Goal: Task Accomplishment & Management: Manage account settings

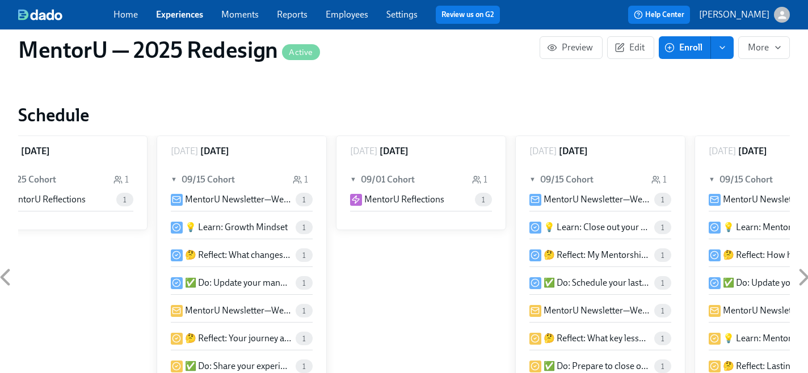
scroll to position [430, 0]
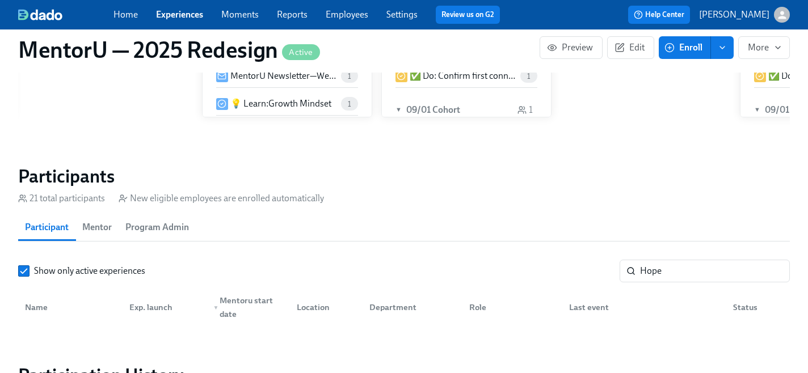
scroll to position [903, 0]
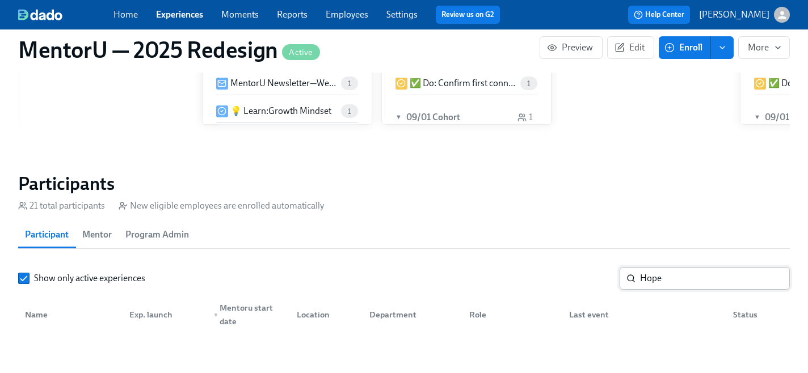
click at [682, 270] on input "Hope" at bounding box center [715, 278] width 150 height 23
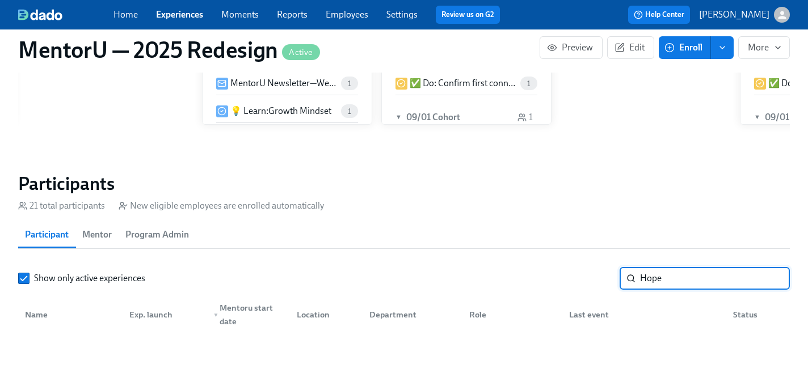
click at [682, 270] on input "Hope" at bounding box center [715, 278] width 150 height 23
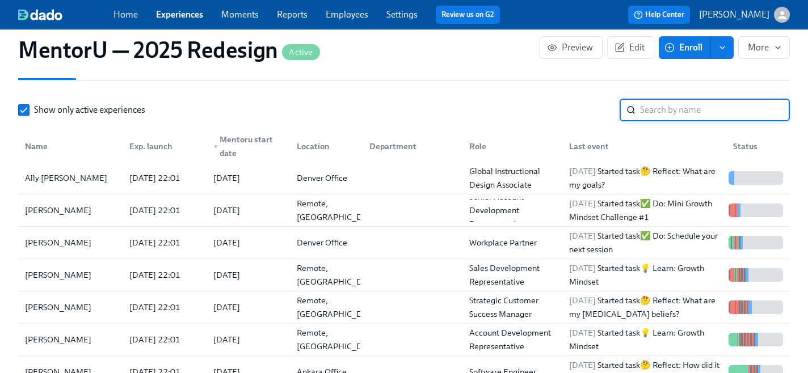
click at [667, 101] on input "search" at bounding box center [715, 110] width 150 height 23
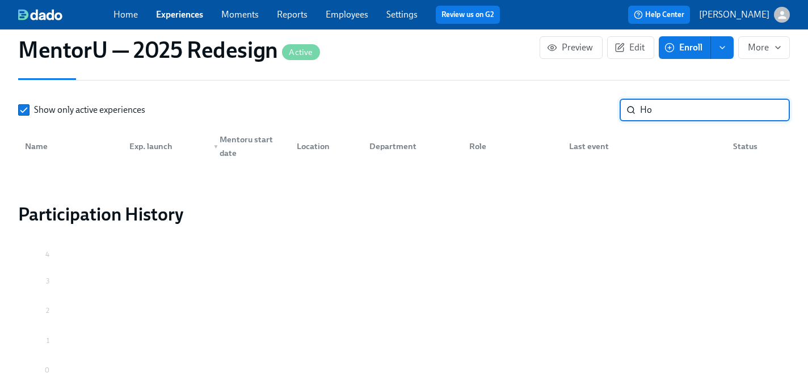
type input "H"
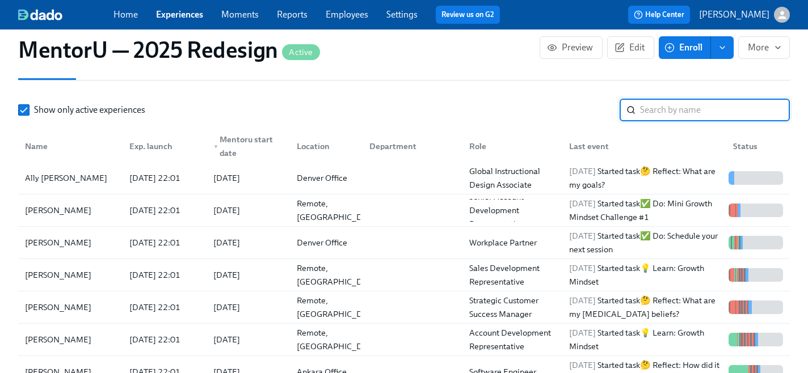
click at [28, 99] on div "Show only active experiences ​" at bounding box center [404, 110] width 772 height 23
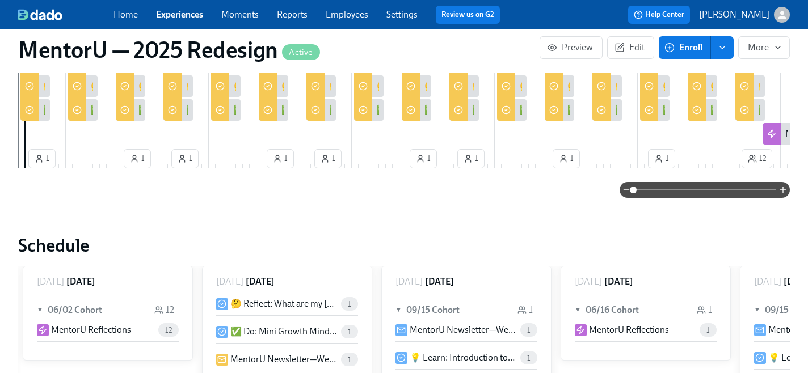
click at [126, 11] on link "Home" at bounding box center [125, 14] width 24 height 11
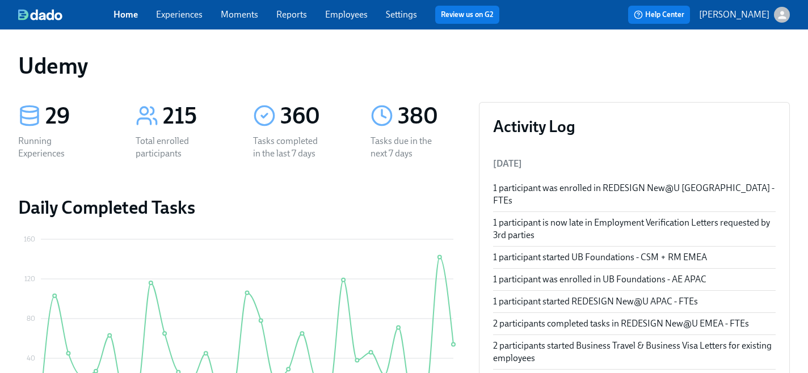
click at [178, 15] on link "Experiences" at bounding box center [179, 14] width 47 height 11
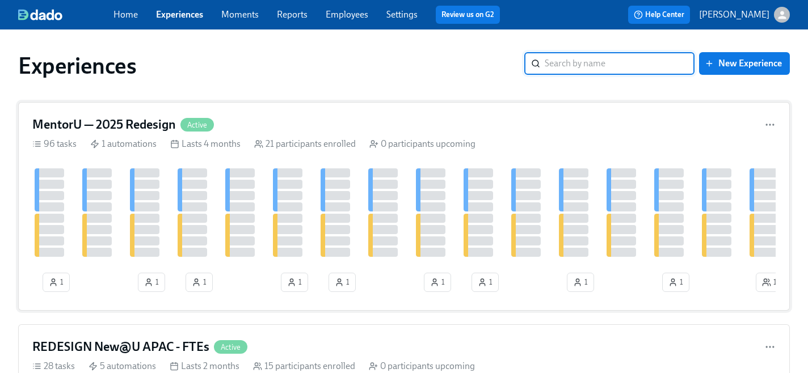
click at [142, 124] on h4 "MentorU — 2025 Redesign" at bounding box center [104, 124] width 144 height 17
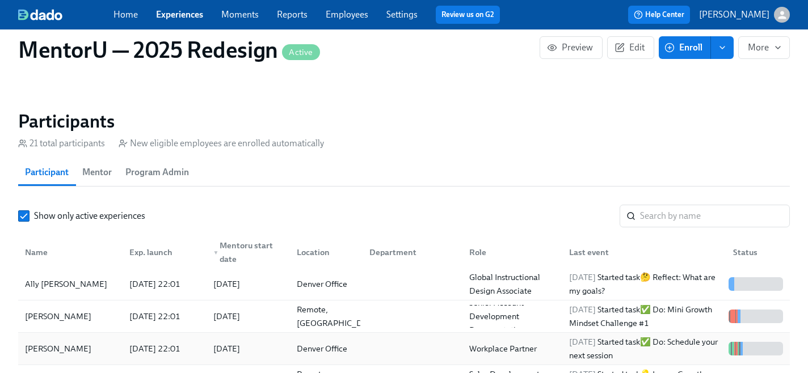
scroll to position [959, 0]
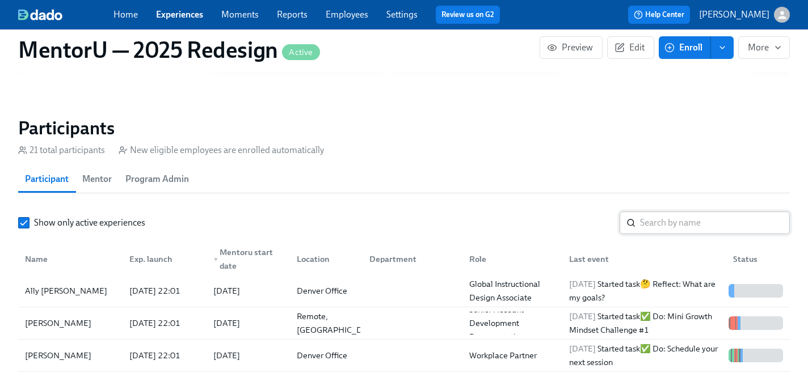
click at [659, 217] on input "search" at bounding box center [715, 223] width 150 height 23
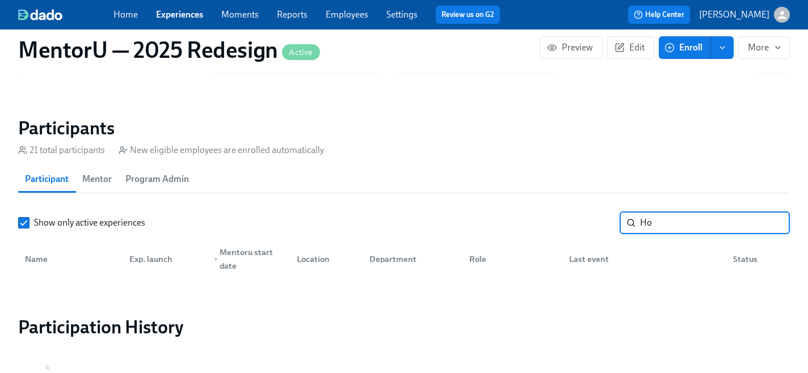
type input "H"
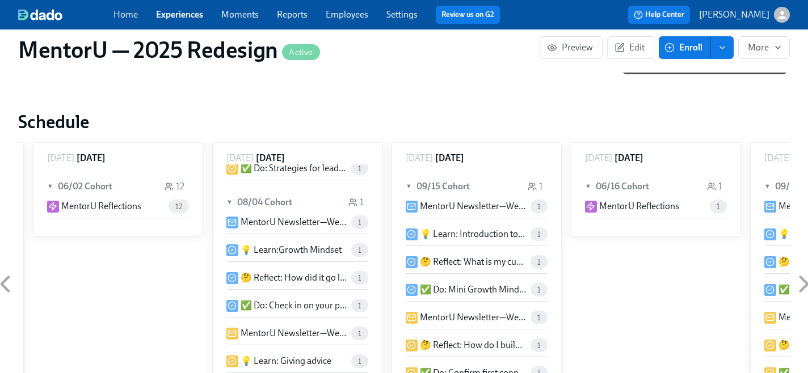
scroll to position [1003, 0]
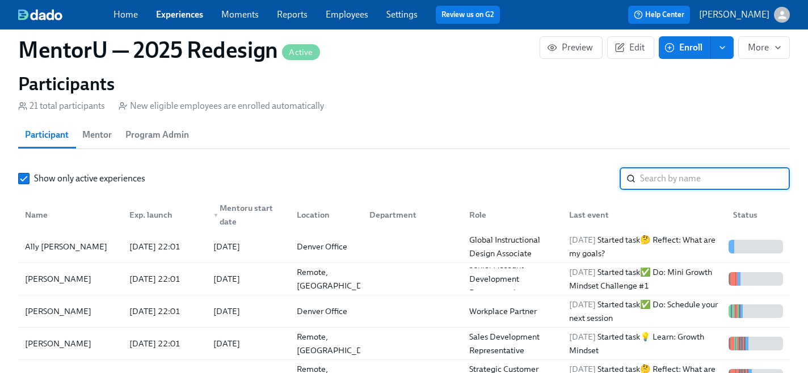
click at [58, 127] on span "Participant" at bounding box center [47, 135] width 44 height 16
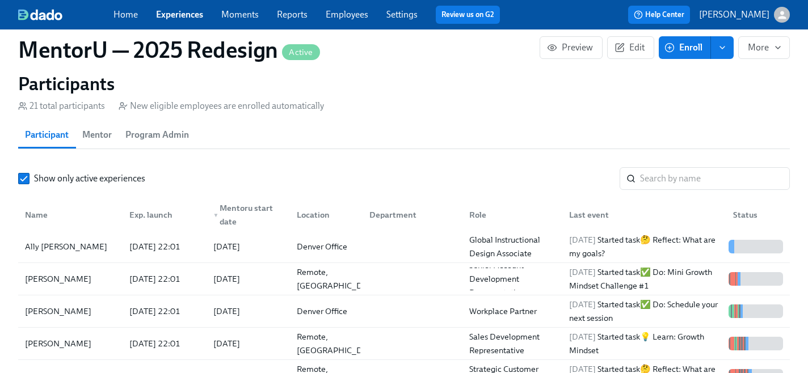
click at [100, 132] on span "Mentor" at bounding box center [97, 135] width 30 height 16
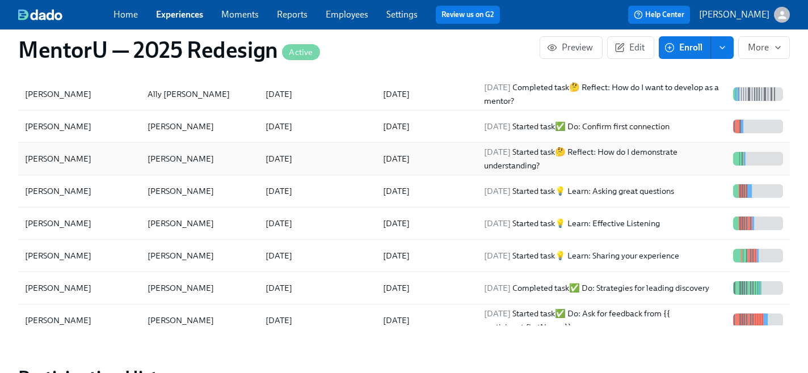
scroll to position [975, 0]
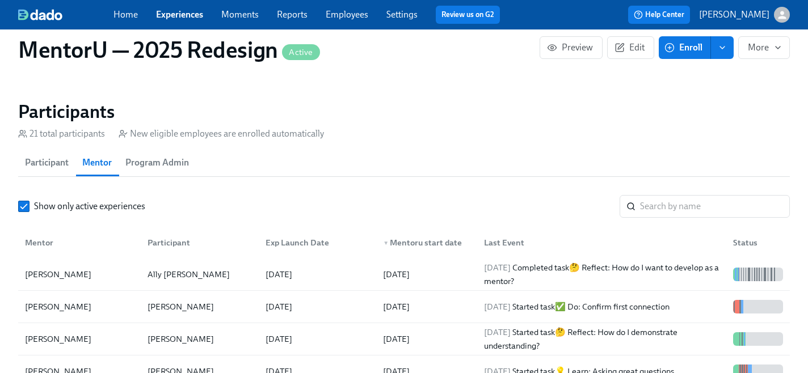
click at [51, 158] on span "Participant" at bounding box center [47, 163] width 44 height 16
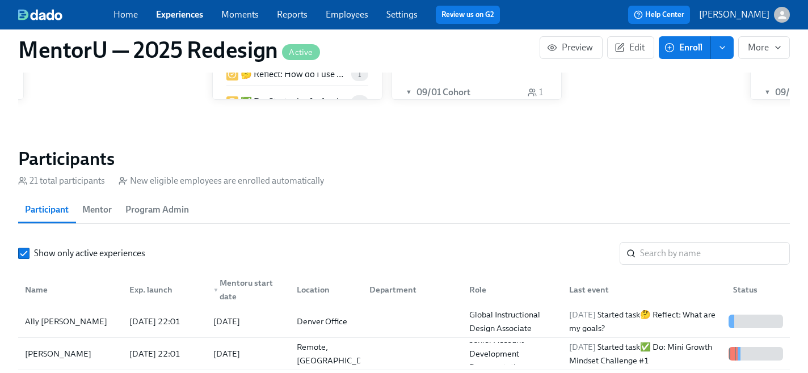
scroll to position [920, 0]
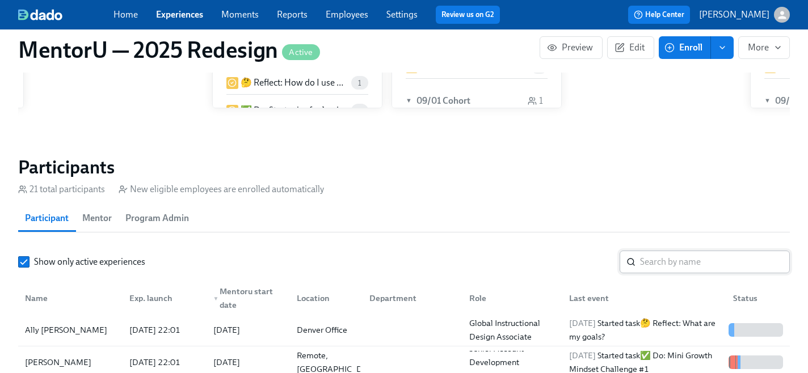
click at [658, 255] on input "search" at bounding box center [715, 262] width 150 height 23
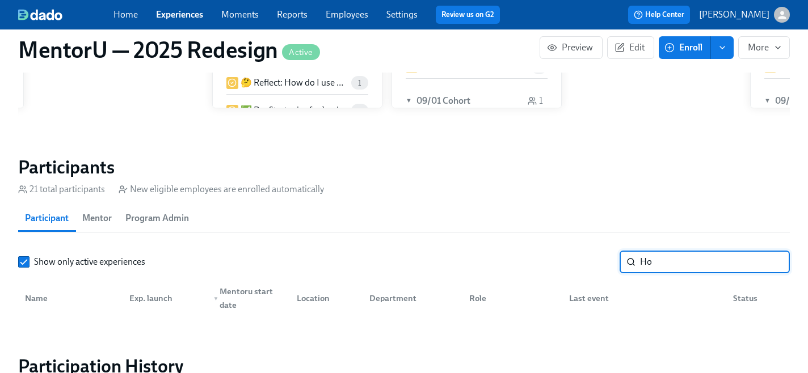
type input "H"
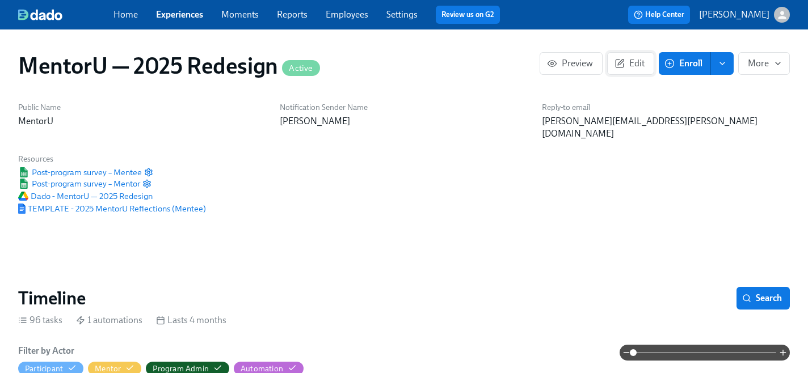
click at [632, 63] on span "Edit" at bounding box center [631, 63] width 28 height 11
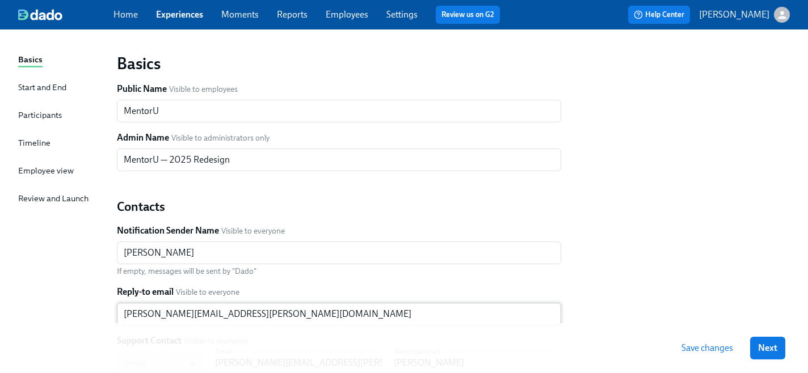
scroll to position [10, 0]
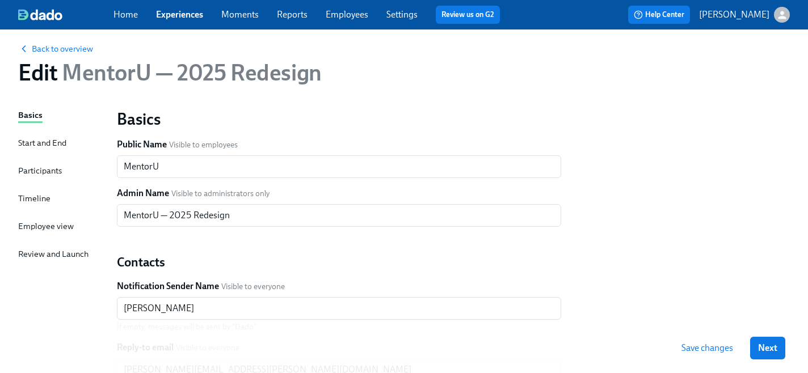
click at [49, 142] on div "Start and End" at bounding box center [42, 143] width 48 height 12
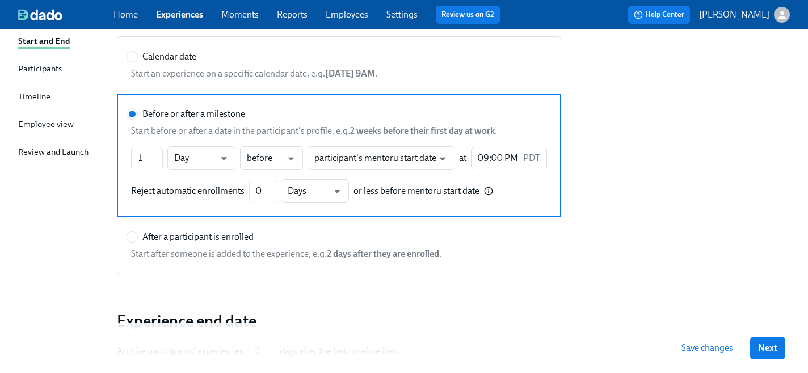
scroll to position [100, 0]
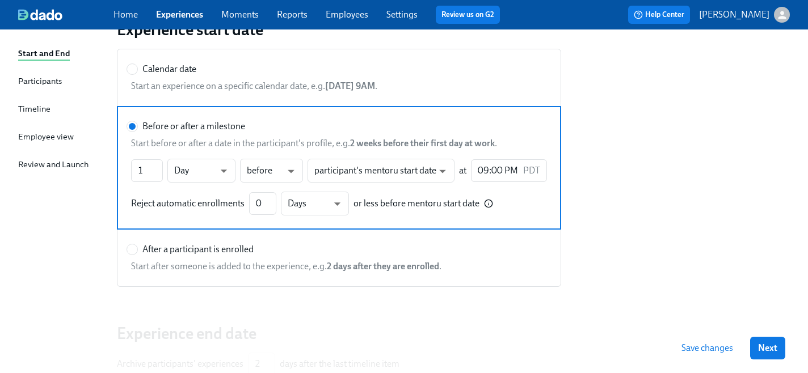
click at [43, 79] on div "Participants" at bounding box center [40, 81] width 44 height 12
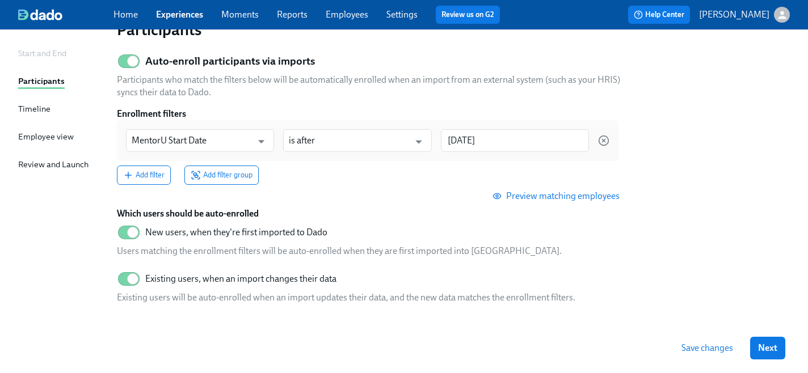
click at [37, 54] on div "Start and End" at bounding box center [42, 53] width 48 height 12
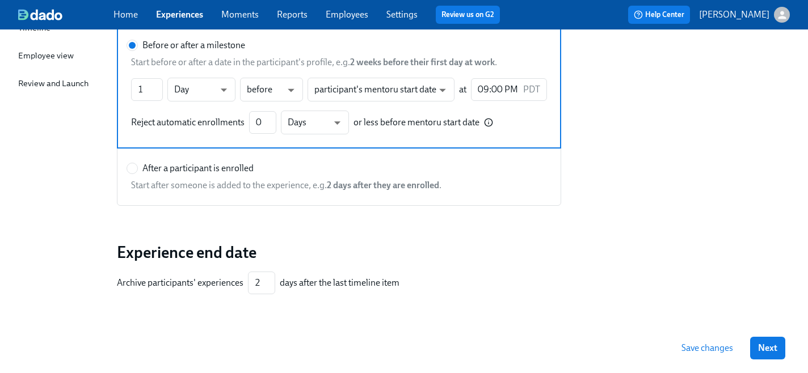
scroll to position [192, 0]
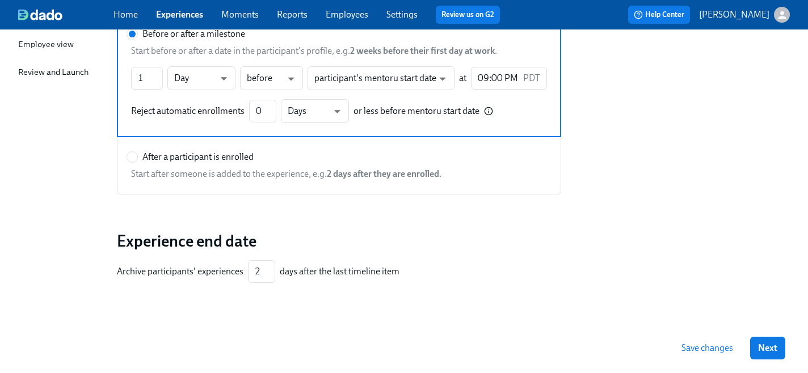
click at [699, 351] on span "Save changes" at bounding box center [708, 348] width 52 height 11
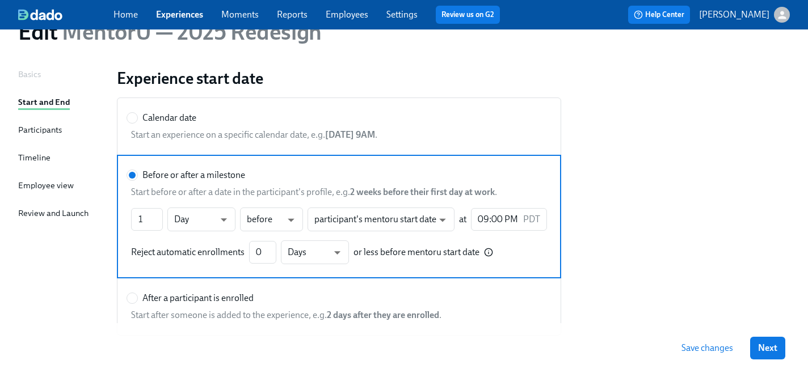
scroll to position [0, 0]
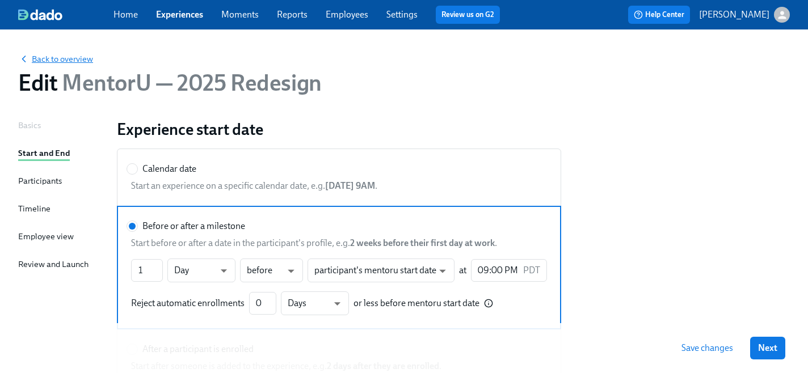
click at [49, 61] on span "Back to overview" at bounding box center [55, 58] width 75 height 11
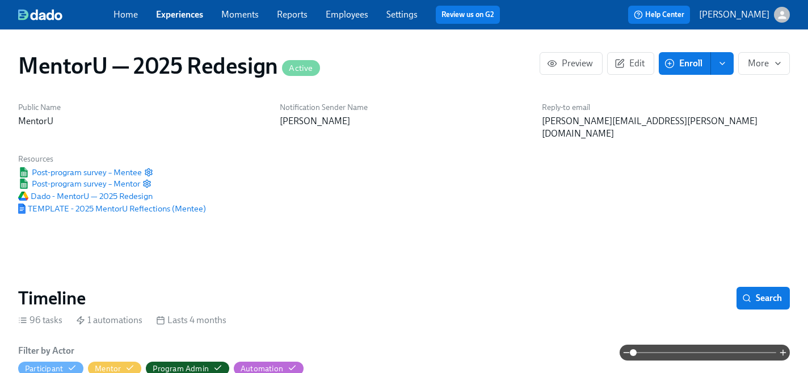
scroll to position [0, 2864]
click at [236, 20] on span "Moments" at bounding box center [239, 15] width 37 height 12
click at [348, 18] on link "Employees" at bounding box center [347, 14] width 43 height 11
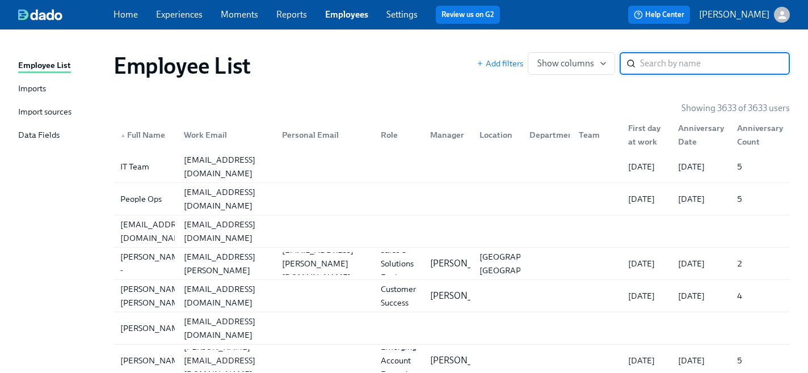
click at [48, 135] on div "Data Fields" at bounding box center [38, 136] width 41 height 14
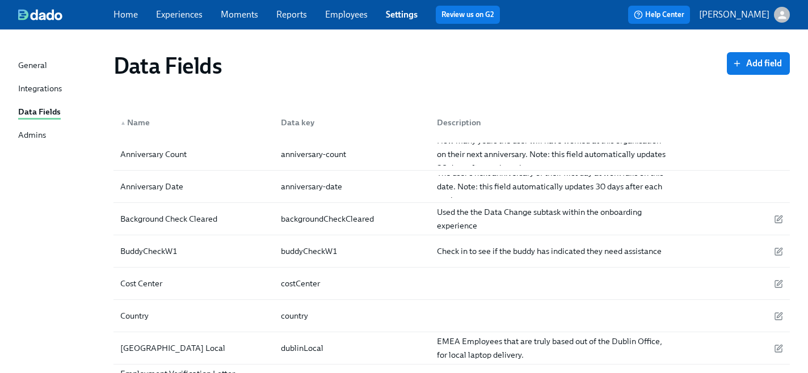
click at [353, 16] on link "Employees" at bounding box center [346, 14] width 43 height 11
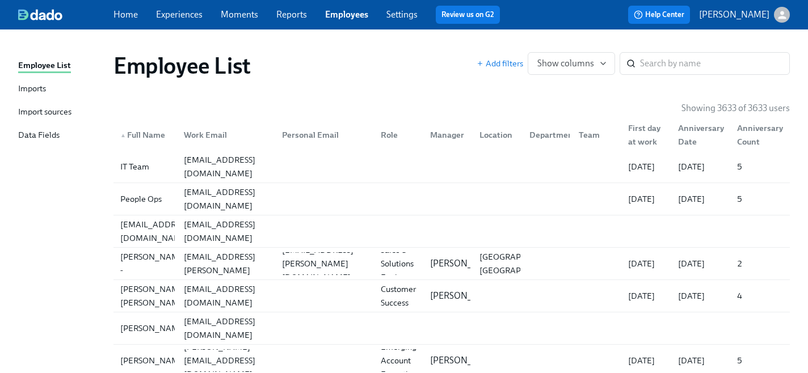
click at [48, 113] on div "Import sources" at bounding box center [44, 113] width 53 height 14
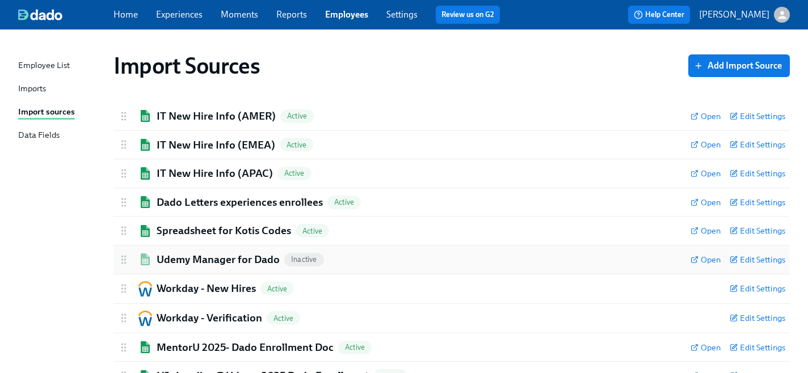
scroll to position [44, 0]
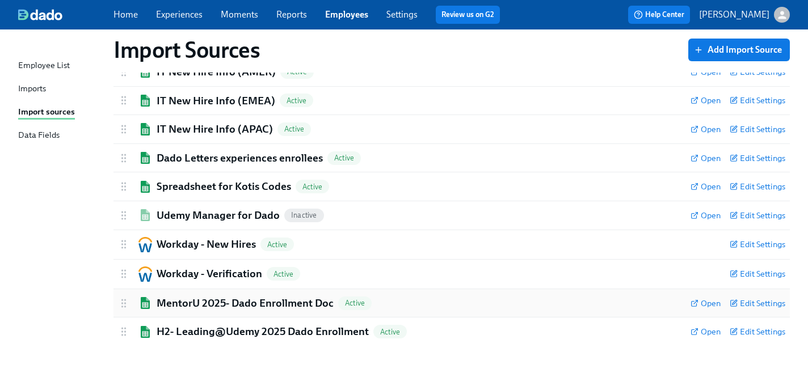
click at [264, 308] on h2 "MentorU 2025- Dado Enrollment Doc" at bounding box center [245, 303] width 177 height 15
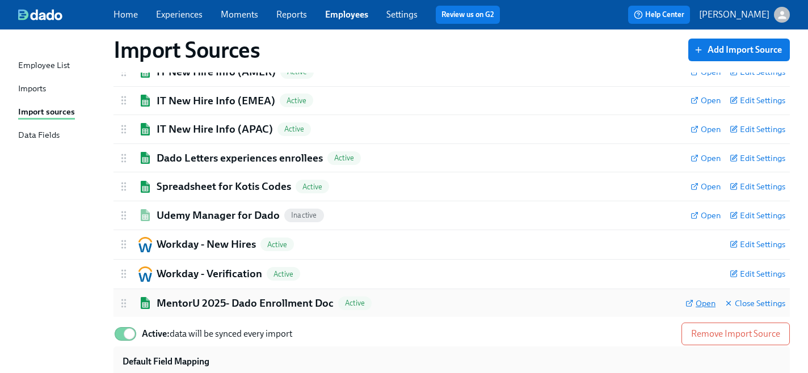
click at [706, 301] on span "Open" at bounding box center [700, 303] width 30 height 11
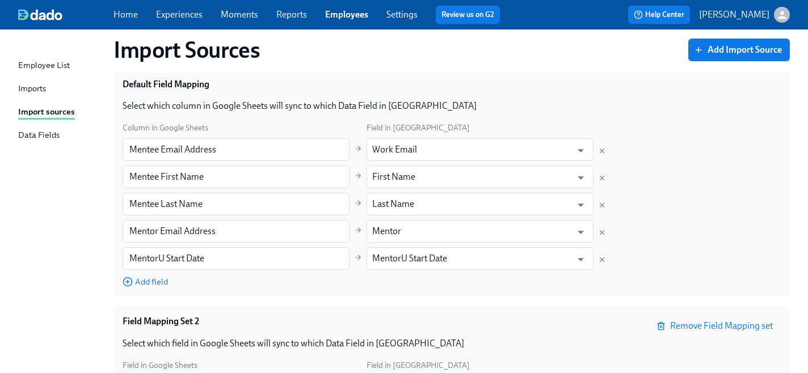
scroll to position [0, 0]
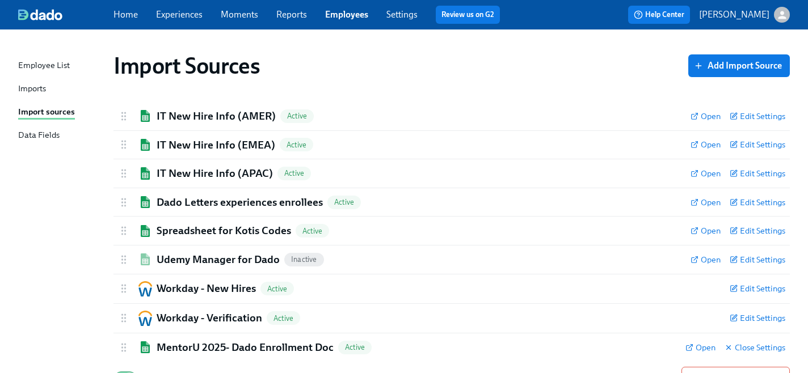
click at [179, 16] on link "Experiences" at bounding box center [179, 14] width 47 height 11
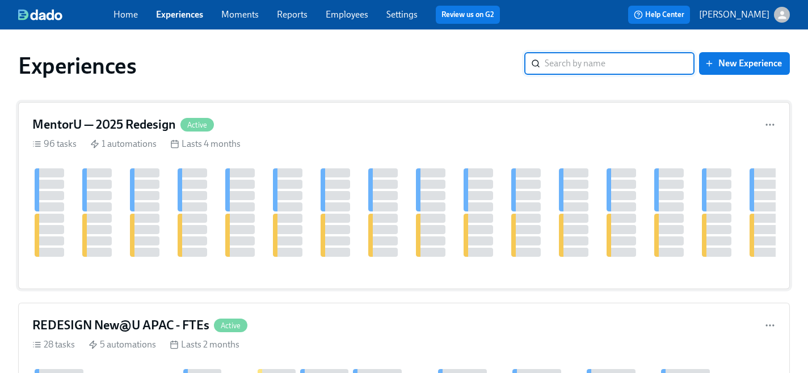
click at [110, 128] on h4 "MentorU — 2025 Redesign" at bounding box center [104, 124] width 144 height 17
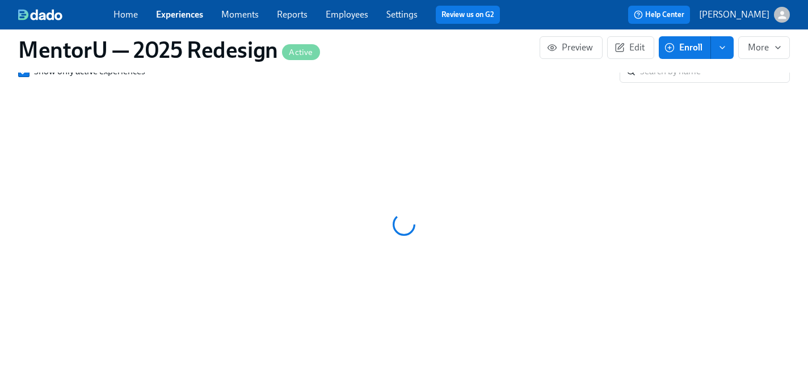
scroll to position [1109, 0]
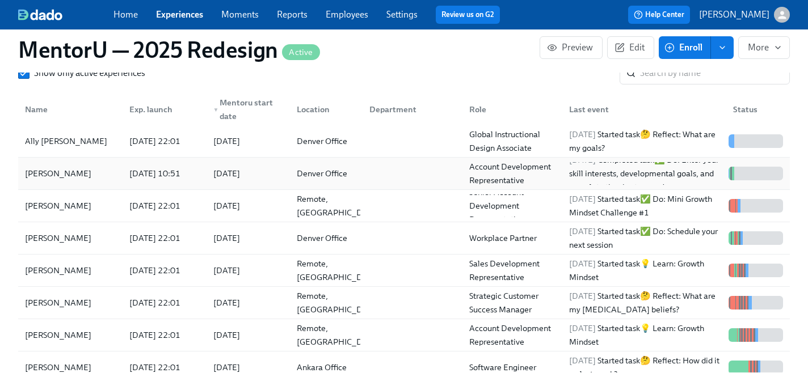
click at [59, 167] on div "[PERSON_NAME]" at bounding box center [57, 174] width 75 height 14
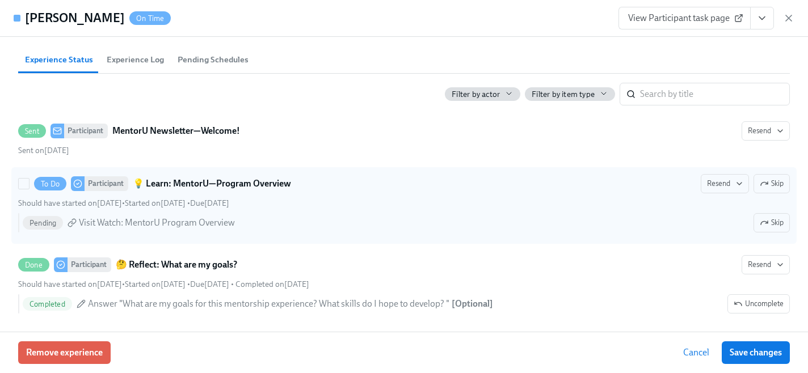
scroll to position [414, 0]
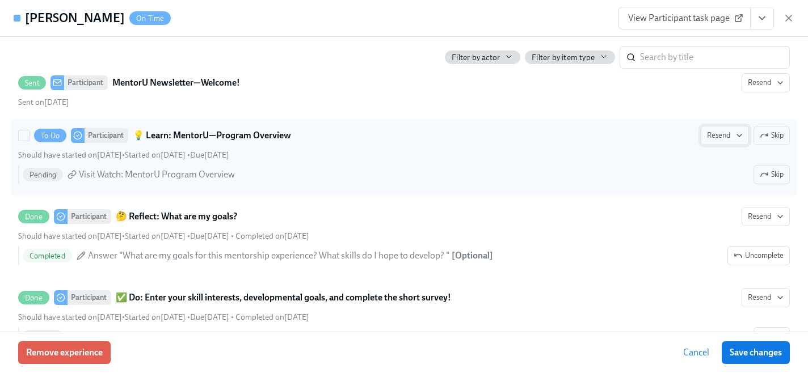
click at [719, 141] on span "Resend" at bounding box center [725, 135] width 36 height 11
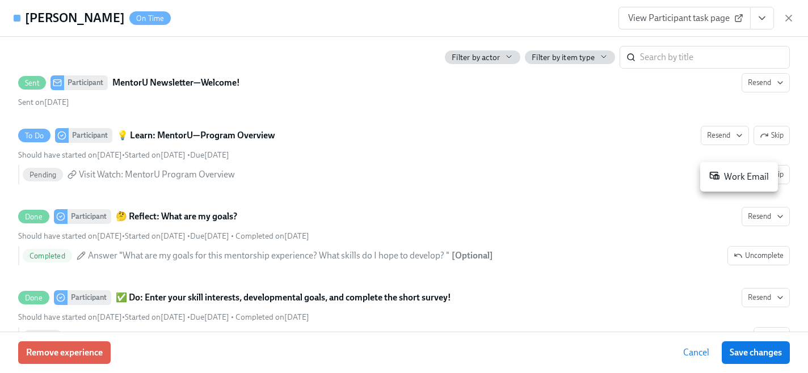
click at [726, 178] on div "Work Email" at bounding box center [739, 177] width 60 height 14
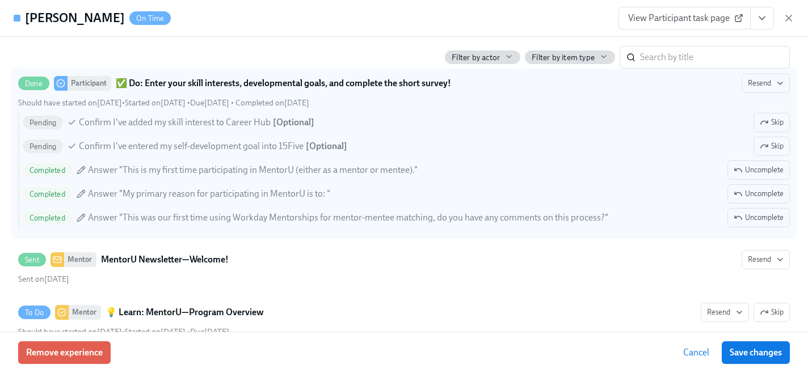
scroll to position [0, 0]
